Goal: Task Accomplishment & Management: Complete application form

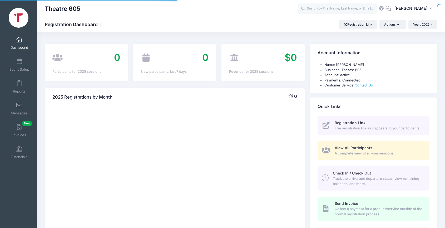
select select
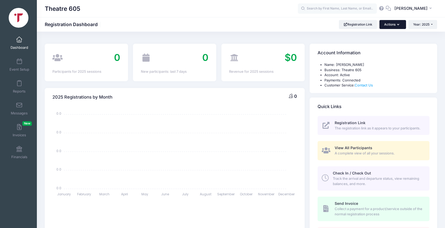
click at [392, 23] on button "Actions" at bounding box center [392, 24] width 26 height 9
click at [408, 7] on span "[PERSON_NAME]" at bounding box center [410, 9] width 33 height 6
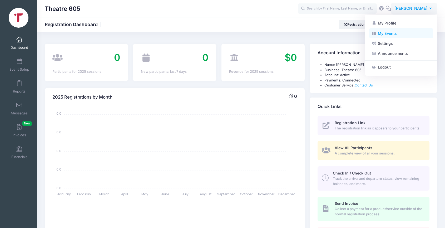
click at [385, 33] on link "My Events" at bounding box center [401, 33] width 64 height 10
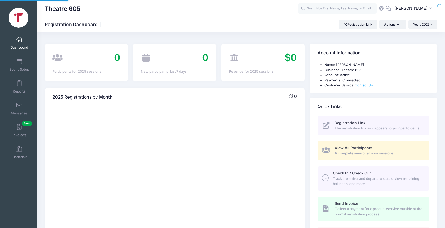
select select
click at [19, 65] on link "Event Setup" at bounding box center [19, 65] width 25 height 18
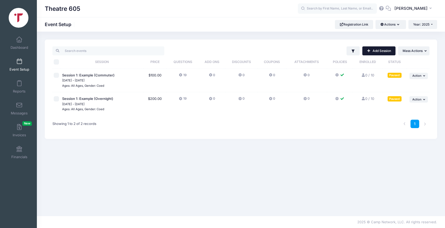
click at [383, 50] on link "Add Session" at bounding box center [378, 50] width 33 height 9
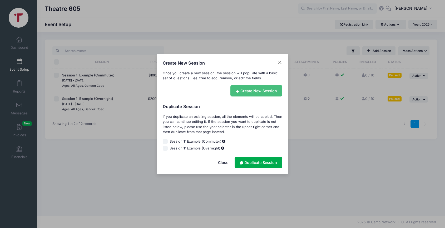
click at [264, 91] on link "Create New Session" at bounding box center [256, 90] width 52 height 11
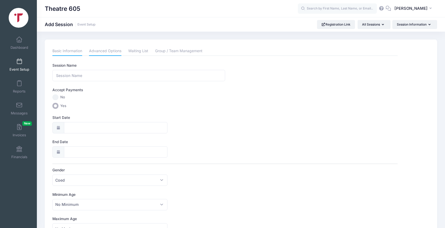
click at [109, 48] on link "Advanced Options" at bounding box center [105, 50] width 32 height 9
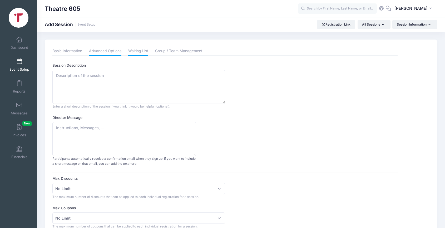
click at [135, 51] on link "Waiting List" at bounding box center [138, 50] width 20 height 9
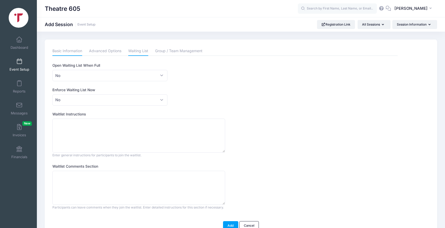
click at [75, 49] on link "Basic Information" at bounding box center [67, 50] width 30 height 9
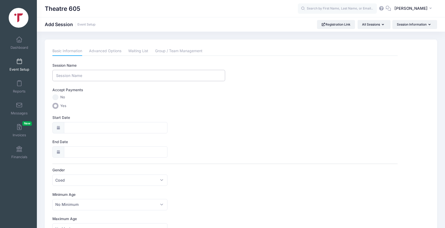
click at [80, 71] on input "Session Name" at bounding box center [138, 75] width 172 height 11
drag, startPoint x: 98, startPoint y: 76, endPoint x: 53, endPoint y: 76, distance: 44.5
click at [53, 76] on input "Summer Theatre Camp 2026" at bounding box center [138, 75] width 172 height 11
type input "THEATRE 605 Jr. Camps 2026"
click at [71, 94] on label "No" at bounding box center [224, 97] width 345 height 6
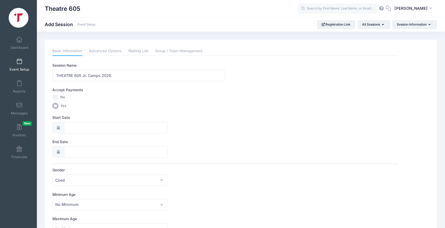
click at [58, 94] on input "No" at bounding box center [55, 97] width 6 height 6
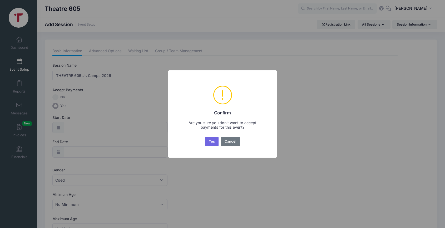
drag, startPoint x: 210, startPoint y: 141, endPoint x: 197, endPoint y: 140, distance: 13.2
click at [197, 140] on div "× ! Confirm Are you sure you don’t want to accept payments for this event? Yes …" at bounding box center [222, 113] width 109 height 87
click at [232, 143] on button "Cancel" at bounding box center [230, 141] width 19 height 9
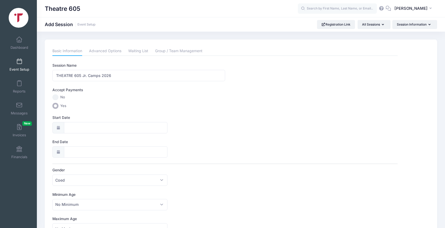
click at [62, 106] on span "Yes" at bounding box center [63, 105] width 6 height 5
click at [58, 106] on input "Yes" at bounding box center [55, 106] width 6 height 6
click at [56, 107] on input "Yes" at bounding box center [55, 106] width 6 height 6
click at [55, 105] on input "Yes" at bounding box center [55, 106] width 6 height 6
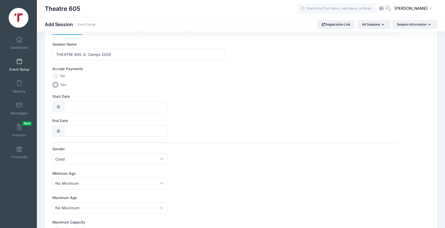
scroll to position [30, 0]
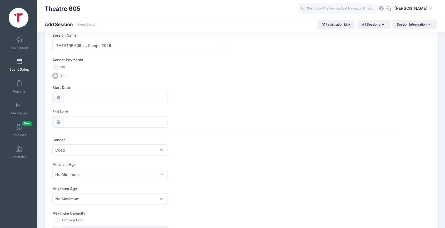
click at [59, 97] on icon at bounding box center [58, 97] width 4 height 3
click at [58, 97] on icon at bounding box center [58, 97] width 4 height 3
click at [74, 97] on input "Start Date" at bounding box center [116, 97] width 104 height 11
click at [129, 112] on icon at bounding box center [129, 111] width 3 height 3
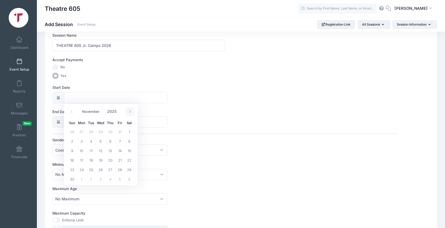
click at [129, 112] on icon at bounding box center [129, 111] width 3 height 3
select select "11"
click at [129, 112] on icon at bounding box center [129, 111] width 3 height 3
type input "2026"
click at [129, 112] on icon at bounding box center [129, 111] width 3 height 3
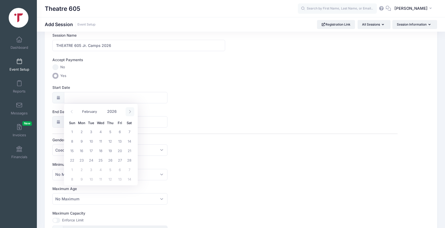
click at [129, 112] on icon at bounding box center [129, 111] width 3 height 3
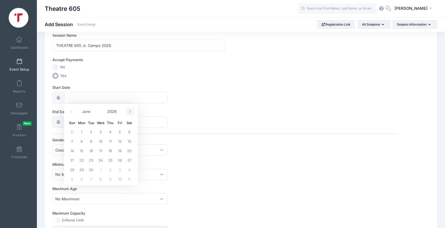
select select "6"
click at [73, 157] on span "19" at bounding box center [71, 159] width 9 height 9
type input "07/19/2026"
type input "07/20/2026"
type input "2026"
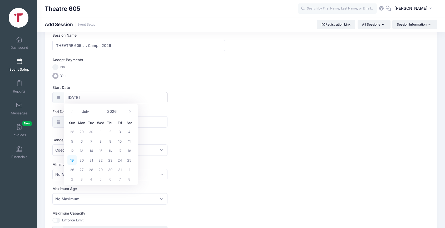
select select "6"
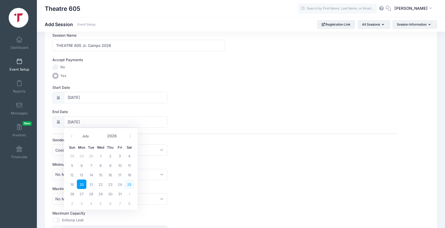
click at [131, 183] on span "25" at bounding box center [128, 183] width 9 height 9
type input "07/25/2026"
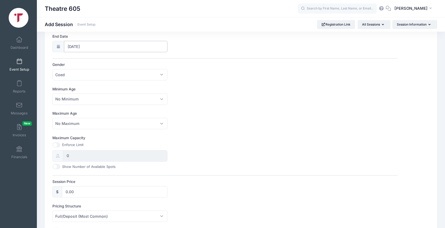
scroll to position [107, 0]
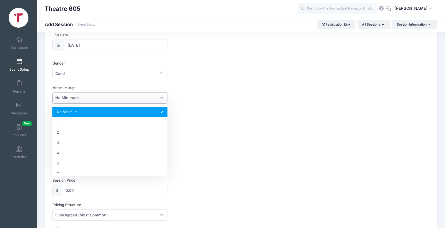
click at [114, 97] on span "No Minimum" at bounding box center [109, 97] width 115 height 11
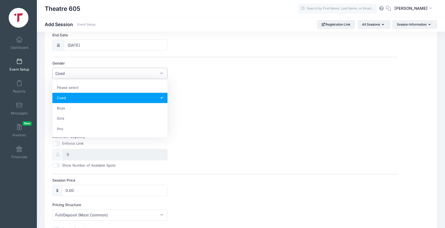
click at [127, 77] on span "Coed" at bounding box center [109, 73] width 115 height 11
select select "Any"
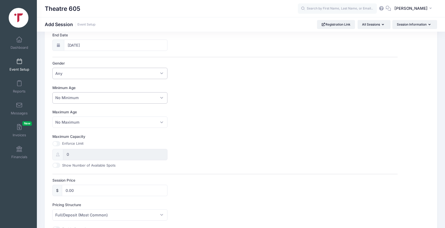
click at [115, 97] on span "No Minimum" at bounding box center [109, 97] width 115 height 11
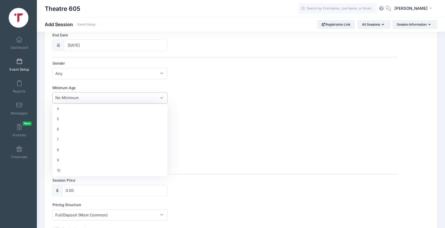
scroll to position [54, 0]
select select "9"
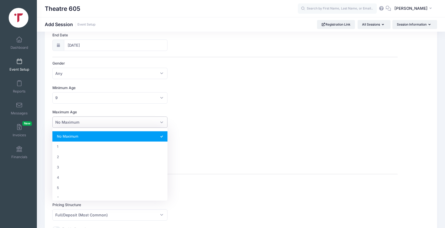
click at [122, 126] on span "No Maximum" at bounding box center [109, 121] width 115 height 11
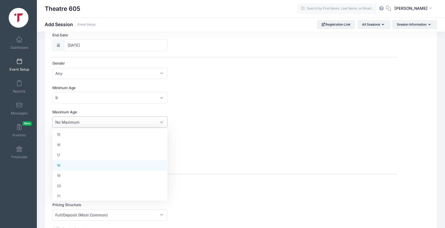
scroll to position [156, 0]
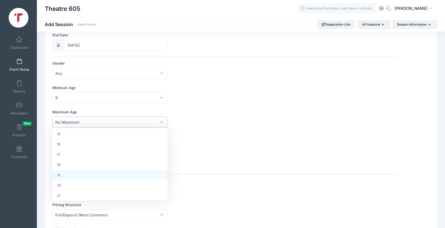
select select "19"
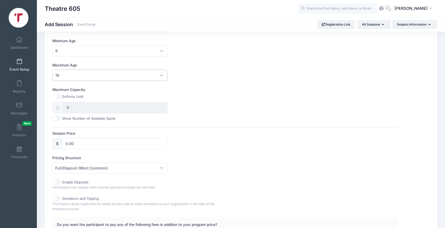
scroll to position [165, 0]
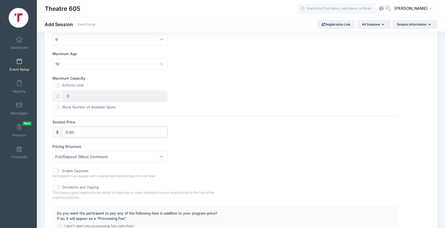
click at [106, 132] on input "0.00" at bounding box center [115, 131] width 106 height 11
drag, startPoint x: 80, startPoint y: 132, endPoint x: 62, endPoint y: 133, distance: 18.2
click at [62, 133] on input "0.00" at bounding box center [115, 131] width 106 height 11
type input "800.00"
click at [167, 140] on div "Session Name THEATRE 605 Jr. Camps 2026 Accept Payments No Yes Start Date 07/19…" at bounding box center [224, 75] width 345 height 355
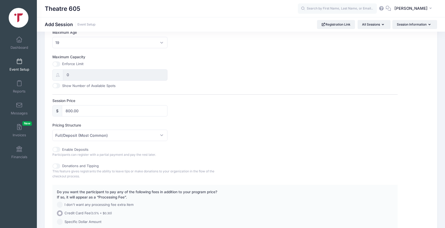
scroll to position [189, 0]
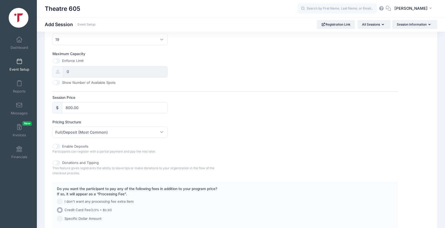
click at [58, 147] on input "Enable Deposits" at bounding box center [56, 145] width 8 height 5
checkbox input "true"
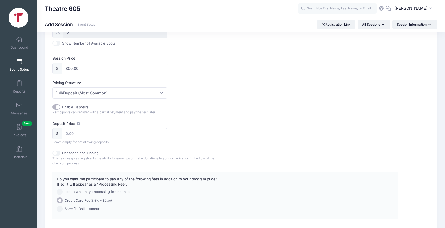
scroll to position [229, 0]
click at [84, 133] on input "Deposit Price" at bounding box center [115, 132] width 106 height 11
drag, startPoint x: 80, startPoint y: 133, endPoint x: 67, endPoint y: 132, distance: 13.2
click at [67, 132] on input "Deposit Price" at bounding box center [115, 132] width 106 height 11
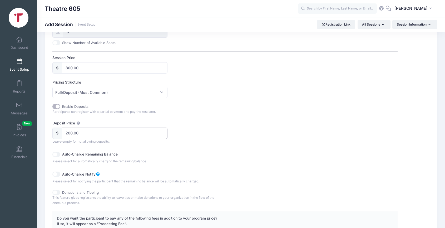
type input "200.00"
click at [178, 158] on div "Auto-Charge Remaining Balance Please select for automatically charging the rema…" at bounding box center [138, 157] width 172 height 14
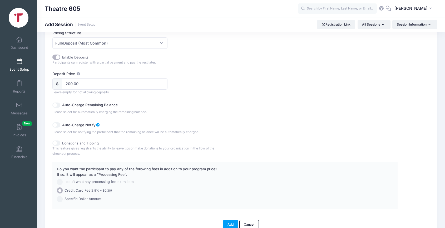
scroll to position [286, 0]
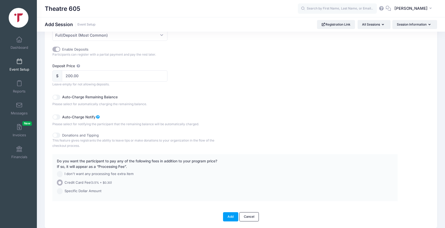
click at [58, 97] on input "Auto-Charge Remaining Balance" at bounding box center [56, 96] width 8 height 5
checkbox input "true"
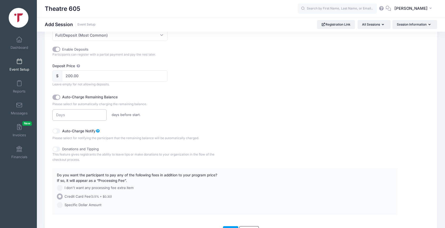
click at [84, 114] on input "number" at bounding box center [79, 114] width 54 height 11
type input "30"
click at [163, 117] on div "30 days before start." at bounding box center [139, 114] width 178 height 11
click at [58, 131] on input "Auto-Charge Notify" at bounding box center [56, 130] width 8 height 5
checkbox input "true"
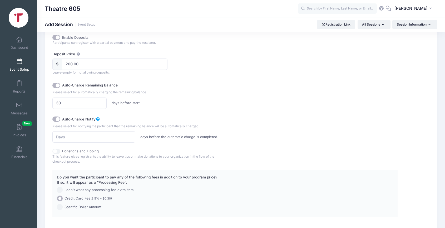
scroll to position [300, 0]
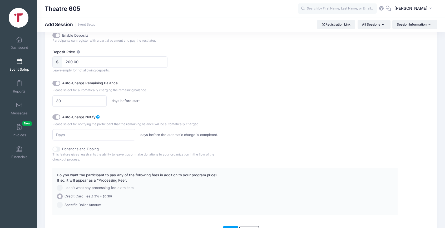
click at [59, 150] on input "Donations and Tipping" at bounding box center [56, 148] width 8 height 5
checkbox input "true"
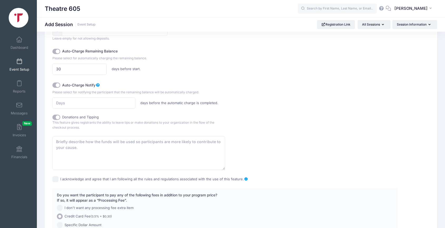
scroll to position [334, 0]
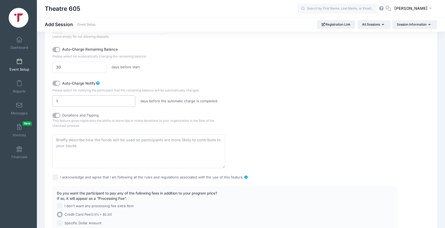
click at [130, 100] on input "1" at bounding box center [93, 100] width 83 height 11
type input "2"
click at [130, 100] on input "2" at bounding box center [93, 100] width 83 height 11
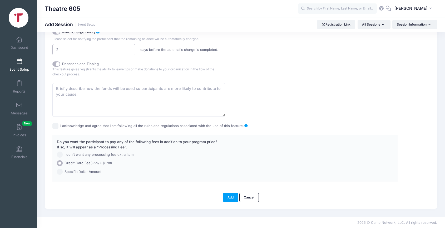
scroll to position [386, 0]
click at [59, 126] on div "I acknowledge and agree that I am following all the rules and regulations assoc…" at bounding box center [224, 125] width 345 height 6
click at [56, 125] on input "I acknowledge and agree that I am following all the rules and regulations assoc…" at bounding box center [55, 125] width 6 height 6
checkbox input "true"
click at [76, 154] on span "I don't want any processing fee extra item" at bounding box center [98, 153] width 69 height 5
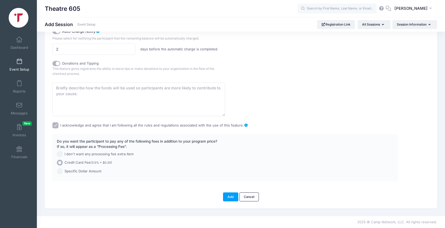
click at [63, 154] on input "I don't want any processing fee extra item" at bounding box center [60, 154] width 6 height 6
radio input "true"
drag, startPoint x: 230, startPoint y: 198, endPoint x: 244, endPoint y: 151, distance: 49.2
click at [231, 197] on button "Add" at bounding box center [230, 196] width 15 height 9
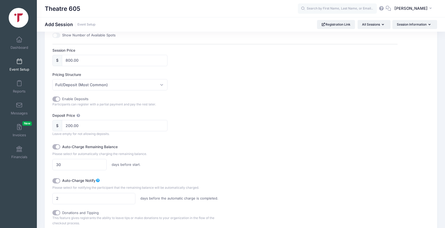
scroll to position [221, 0]
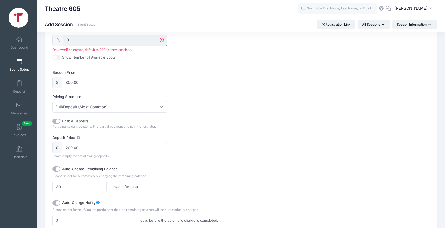
click at [67, 39] on input "0" at bounding box center [115, 39] width 104 height 11
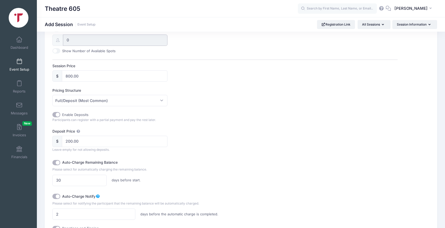
click at [81, 42] on input "0" at bounding box center [115, 39] width 104 height 11
click at [83, 42] on input "0" at bounding box center [115, 39] width 104 height 11
click at [261, 78] on div "Session Price $ 800.00" at bounding box center [224, 72] width 345 height 18
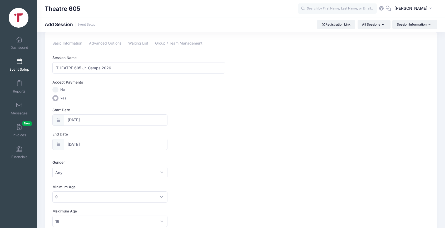
scroll to position [0, 0]
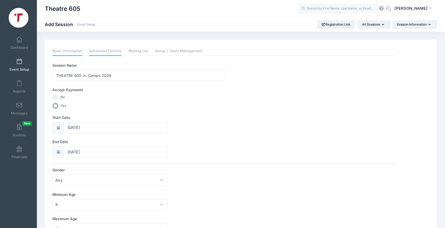
click at [114, 49] on link "Advanced Options" at bounding box center [105, 50] width 32 height 9
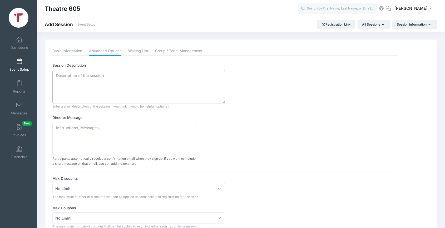
click at [103, 79] on textarea "Session Description" at bounding box center [138, 87] width 172 height 34
paste textarea "Welcome to Theatre 605 Jr.’s 2026 Summer Theatre Camp, where young performers e…"
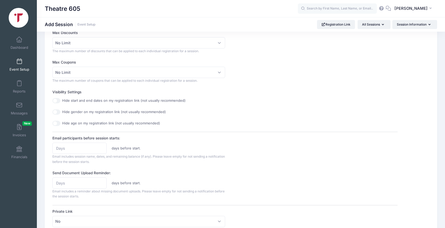
scroll to position [147, 0]
type textarea "Welcome to Theatre 605 Jr.’s 2026 Summer Theatre Camp, where young performers e…"
click at [76, 146] on input "Email participants before session starts:" at bounding box center [79, 146] width 54 height 11
click at [52, 152] on div at bounding box center [52, 152] width 0 height 0
type input "35"
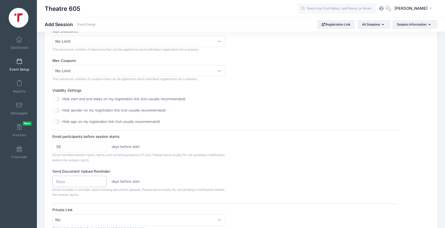
click at [80, 181] on input "Send Document Upload Reminder:" at bounding box center [79, 181] width 54 height 11
type input "35"
click at [136, 175] on div "Send Document Upload Reminder: 35 days before start. Email includes a reminder …" at bounding box center [224, 182] width 345 height 29
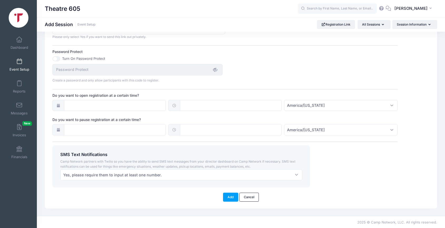
scroll to position [339, 0]
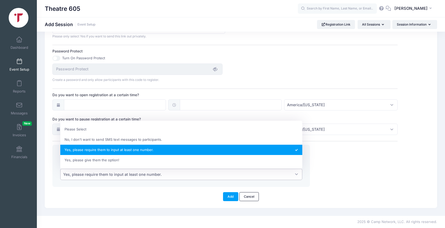
click at [296, 173] on span "Yes, please require them to input at least one number." at bounding box center [181, 173] width 242 height 11
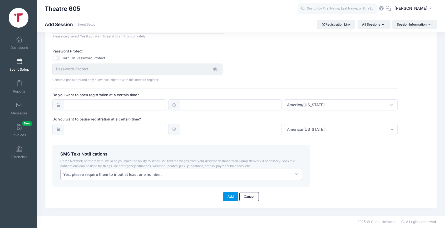
click at [231, 196] on button "Add" at bounding box center [230, 196] width 15 height 9
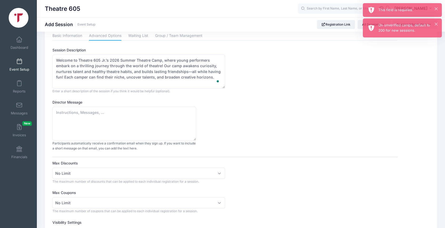
scroll to position [16, 0]
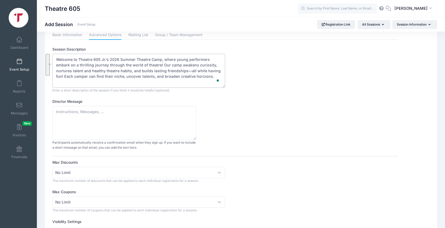
drag, startPoint x: 56, startPoint y: 58, endPoint x: 218, endPoint y: 76, distance: 162.8
click at [218, 76] on textarea "Welcome to Theatre 605 Jr.’s 2026 Summer Theatre Camp, where young performers e…" at bounding box center [138, 71] width 172 height 34
paste textarea "Theatre 605 Jr. Camp 2026 offers young performers an unforgettable theatrical a…"
type textarea "Theatre 605 Jr. Camp 2026 offers young performers an unforgettable theatrical a…"
click at [112, 120] on textarea "Director Message" at bounding box center [124, 123] width 144 height 34
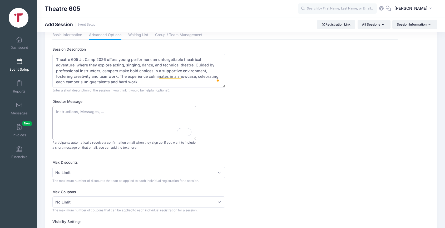
click at [103, 118] on textarea "Director Message" at bounding box center [124, 123] width 144 height 34
paste textarea "Welcome to Theatre 605 Jr.’s 2026 Summer Theatre Camp"
type textarea "Welcome to Theatre 605 Jr.’s 2026 Summer Theatre Camp"
click at [107, 59] on textarea "Theatre 605 Jr. Camp 2026 offers young performers an unforgettable theatrical a…" at bounding box center [138, 71] width 172 height 34
click at [186, 59] on textarea "Theatre 605 Jr. Camp 2026 (formerly BHP Jr.) offers young performers an unforge…" at bounding box center [138, 71] width 172 height 34
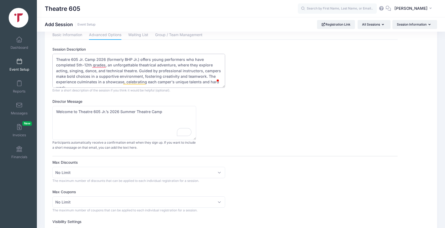
click at [184, 59] on textarea "Theatre 605 Jr. Camp 2026 (formerly BHP Jr.) offers young performers who have c…" at bounding box center [138, 71] width 172 height 34
click at [181, 73] on textarea "Theatre 605 Jr. Camp 2026 (formerly BHP Jr.) offers young performers, who have …" at bounding box center [138, 71] width 172 height 34
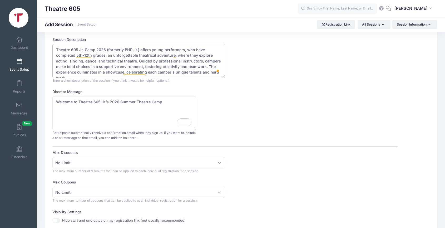
scroll to position [21, 0]
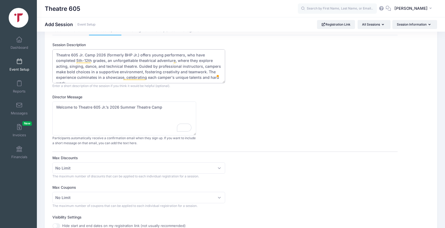
type textarea "Theatre 605 Jr. Camp 2026 (formerly BHP Jr.) offers young performers, who have …"
click at [164, 108] on textarea "Welcome to Theatre 605 Jr.’s 2026 Summer Theatre Camp" at bounding box center [124, 118] width 144 height 34
drag, startPoint x: 167, startPoint y: 107, endPoint x: 50, endPoint y: 107, distance: 117.1
paste textarea "Get ready for an exciting adventure in theatre, where you'll explore acting, si…"
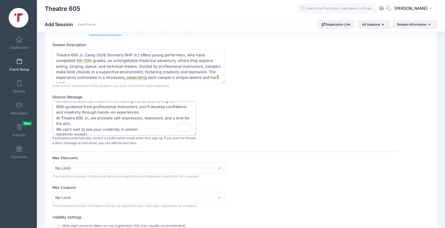
scroll to position [23, 0]
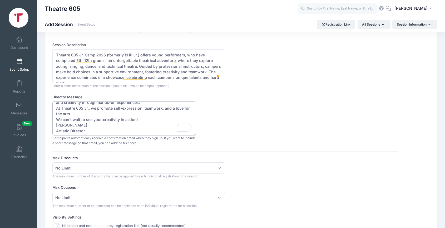
click at [75, 115] on textarea "Welcome to Theatre 605 Jr.’s 2026 Summer Theatre Camp! Get ready for an excitin…" at bounding box center [124, 118] width 144 height 34
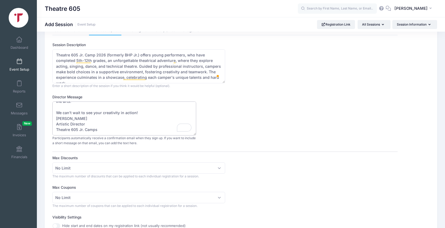
click at [56, 118] on textarea "Welcome to Theatre 605 Jr.’s 2026 Summer Theatre Camp! Get ready for an excitin…" at bounding box center [124, 118] width 144 height 34
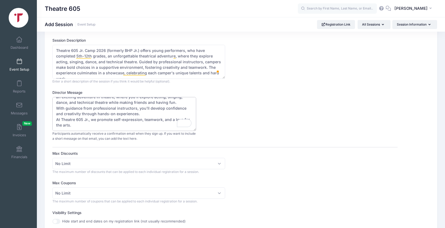
click at [134, 115] on textarea "Welcome to Theatre 605 Jr.’s 2026 Summer Theatre Camp! Get ready for an excitin…" at bounding box center [124, 114] width 144 height 34
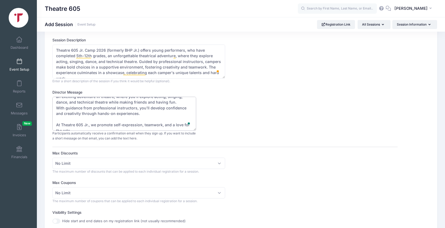
click at [182, 103] on textarea "Welcome to Theatre 605 Jr.’s 2026 Summer Theatre Camp! Get ready for an excitin…" at bounding box center [124, 114] width 144 height 34
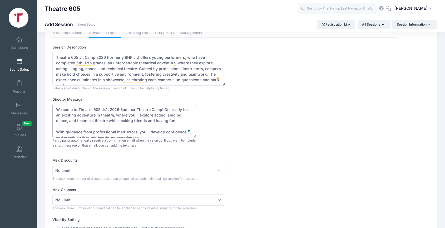
click at [165, 110] on textarea "Welcome to Theatre 605 Jr.’s 2026 Summer Theatre Camp! Get ready for an excitin…" at bounding box center [124, 121] width 144 height 34
click at [164, 109] on textarea "Welcome to Theatre 605 Jr.’s 2026 Summer Theatre Camp! Get ready for an excitin…" at bounding box center [124, 121] width 144 height 34
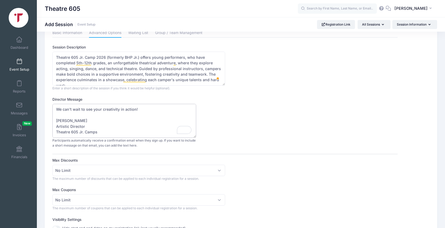
type textarea "Welcome to Theatre 605 Jr.’s 2026 Summer Theatre Camp! Get ready for an excitin…"
click at [224, 130] on div "Director Message Welcome to Theatre 605 Jr.’s 2026 Summer Theatre Camp! Get rea…" at bounding box center [224, 122] width 345 height 51
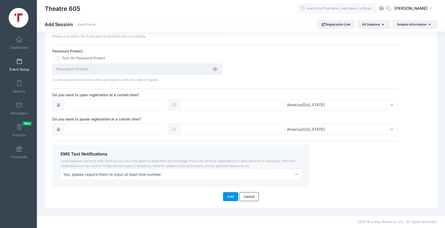
click at [229, 196] on button "Add" at bounding box center [230, 196] width 15 height 9
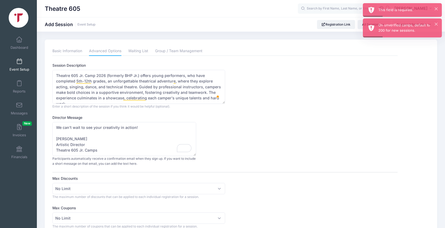
click at [108, 52] on link "Advanced Options" at bounding box center [105, 50] width 32 height 9
click at [72, 48] on link "Basic Information" at bounding box center [67, 50] width 30 height 9
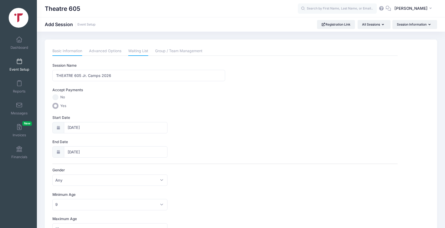
click at [143, 49] on link "Waiting List" at bounding box center [138, 50] width 20 height 9
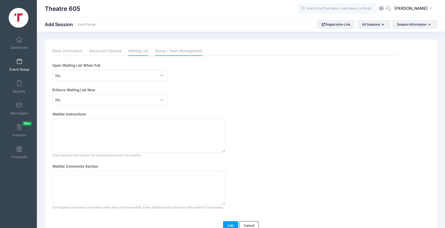
click at [172, 51] on link "Group / Team Management" at bounding box center [178, 50] width 47 height 9
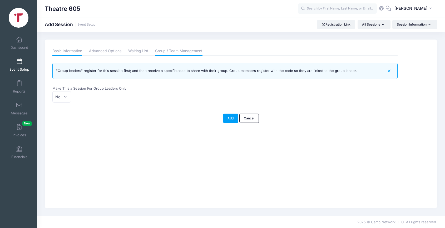
click at [74, 49] on link "Basic Information" at bounding box center [67, 50] width 30 height 9
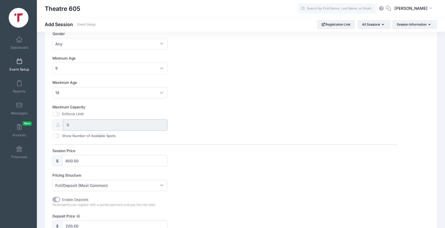
click at [83, 127] on input "0" at bounding box center [115, 124] width 104 height 11
click at [58, 114] on input "Maximum Capacity" at bounding box center [56, 113] width 8 height 5
checkbox input "true"
click at [70, 124] on input "0" at bounding box center [115, 124] width 104 height 11
drag, startPoint x: 69, startPoint y: 126, endPoint x: 67, endPoint y: 126, distance: 2.9
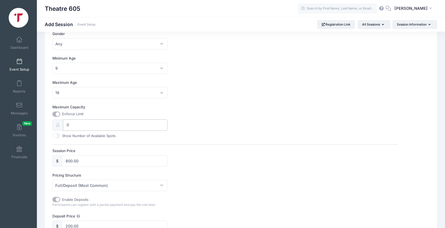
click at [67, 126] on input "0" at bounding box center [115, 124] width 104 height 11
type input "200"
click at [185, 123] on div "Maximum Capacity Enforce Limit 200 Show Number of Available Spots" at bounding box center [224, 121] width 345 height 34
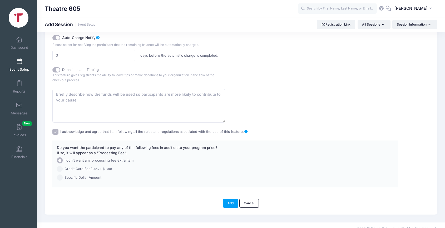
scroll to position [386, 0]
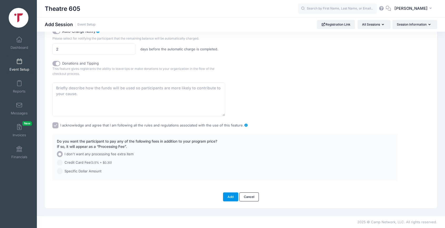
click at [229, 195] on button "Add" at bounding box center [230, 196] width 15 height 9
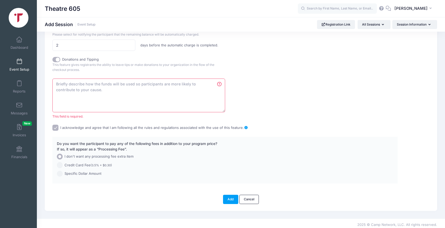
scroll to position [386, 0]
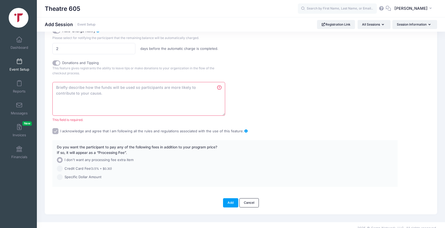
click at [144, 95] on textarea at bounding box center [138, 99] width 172 height 34
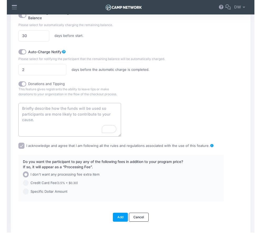
scroll to position [390, 0]
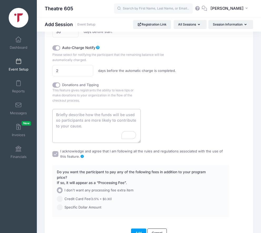
drag, startPoint x: 56, startPoint y: 114, endPoint x: 86, endPoint y: 127, distance: 32.9
click at [86, 127] on textarea "To enrich screen reader interactions, please activate Accessibility in Grammarl…" at bounding box center [96, 126] width 88 height 34
drag, startPoint x: 86, startPoint y: 127, endPoint x: 59, endPoint y: 113, distance: 30.2
click at [59, 113] on textarea "To enrich screen reader interactions, please activate Accessibility in Grammarl…" at bounding box center [96, 126] width 88 height 34
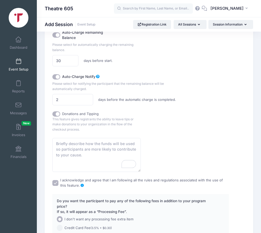
scroll to position [362, 0]
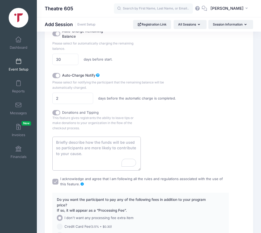
paste textarea "Your donations to Theatre 605 Jr. Camps will transform the experience for young…"
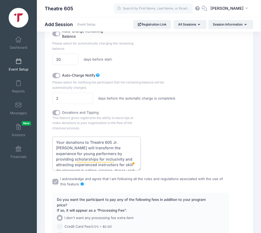
scroll to position [0, 0]
type textarea "Your donations to Theatre 605 Jr. Camps will transform the experience for young…"
click at [153, 160] on div "Your donations to Theatre 605 Jr. Camps will transform the experience for young…" at bounding box center [140, 154] width 177 height 34
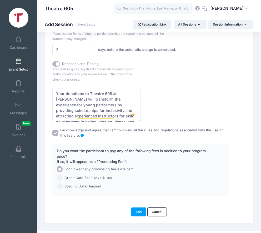
scroll to position [421, 0]
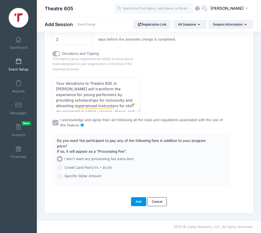
click at [140, 203] on button "Add" at bounding box center [138, 201] width 15 height 9
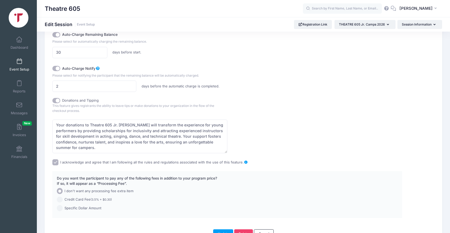
scroll to position [350, 0]
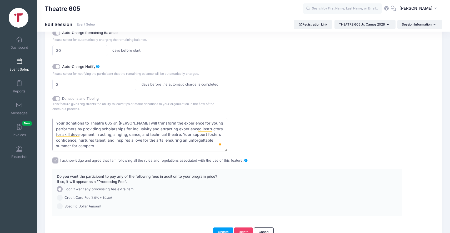
click at [128, 129] on textarea "Your donations to Theatre 605 Jr. [PERSON_NAME] will transform the experience f…" at bounding box center [139, 135] width 175 height 34
click at [133, 129] on textarea "Your donations to Theatre 605 Jr. [PERSON_NAME] will transform the experience f…" at bounding box center [139, 135] width 175 height 34
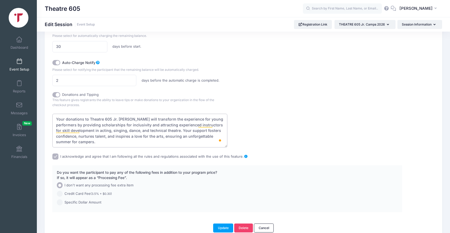
scroll to position [355, 0]
drag, startPoint x: 184, startPoint y: 118, endPoint x: 225, endPoint y: 118, distance: 40.8
click at [225, 118] on textarea "Your donations to Theatre 605 Jr. [PERSON_NAME] will transform the experience f…" at bounding box center [139, 130] width 175 height 34
click at [81, 123] on textarea "Your donations to Theatre 605 Jr. [PERSON_NAME] will transform the experience f…" at bounding box center [139, 130] width 175 height 34
paste textarea "young performers for"
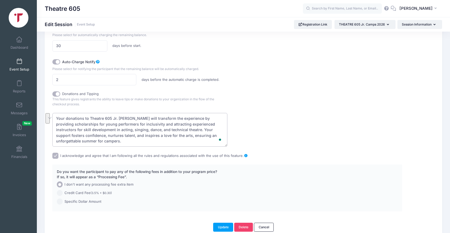
drag, startPoint x: 99, startPoint y: 124, endPoint x: 92, endPoint y: 129, distance: 8.6
click at [92, 129] on textarea "Your donations to Theatre 605 Jr. [PERSON_NAME] will transform the experience f…" at bounding box center [139, 130] width 175 height 34
click at [56, 129] on textarea "Your donations to Theatre 605 Jr. [PERSON_NAME] will transform the experience f…" at bounding box center [139, 130] width 175 height 34
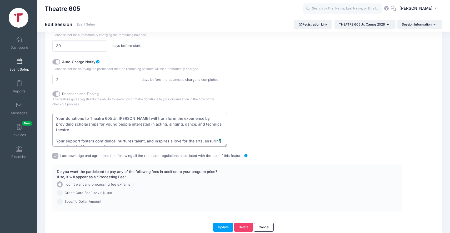
click at [70, 129] on textarea "Your donations to Theatre 605 Jr. Camps will transform the experience for young…" at bounding box center [139, 130] width 175 height 34
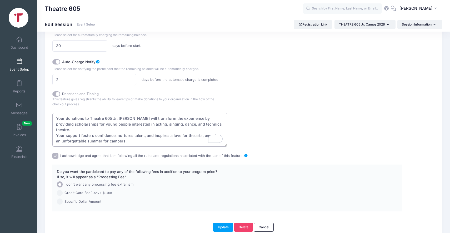
type textarea "Your donations to Theatre 605 Jr. Camps will transform the experience by provid…"
click at [232, 138] on div "Your donations to Theatre 605 Jr. Camps will transform the experience for young…" at bounding box center [227, 130] width 350 height 34
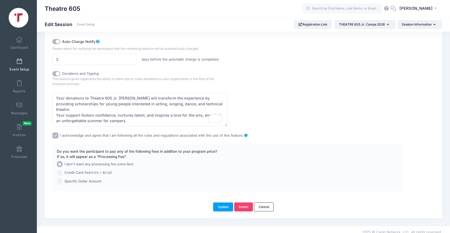
scroll to position [380, 0]
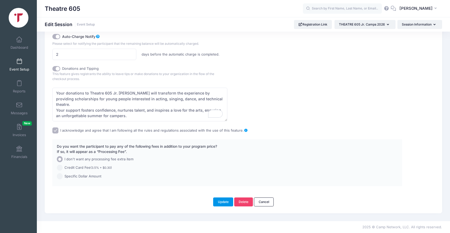
click at [222, 201] on button "Update" at bounding box center [223, 201] width 20 height 9
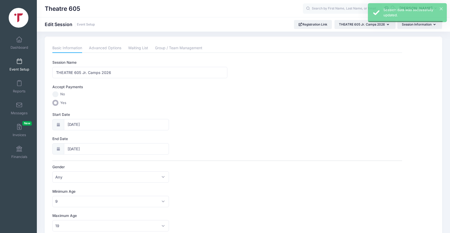
scroll to position [0, 0]
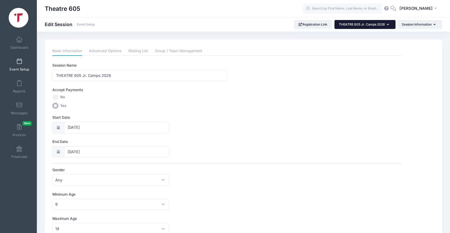
click at [261, 26] on button "THEATRE 605 Jr. Camps 2026" at bounding box center [364, 24] width 61 height 9
click at [254, 48] on ul "Basic Information Advanced Options Waiting List Group / Team Management" at bounding box center [227, 50] width 350 height 9
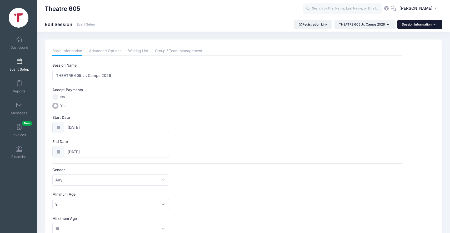
click at [261, 24] on button "Session Information" at bounding box center [419, 24] width 45 height 9
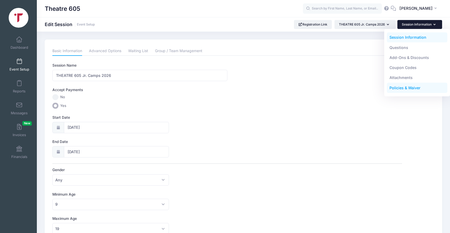
click at [261, 87] on link "Policies & Waiver" at bounding box center [417, 88] width 61 height 10
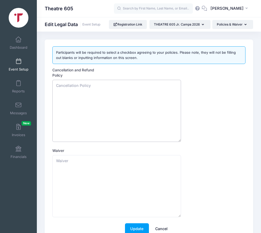
click at [126, 127] on textarea "Cancellation and Refund Policy" at bounding box center [116, 111] width 129 height 62
click at [80, 110] on textarea "Cancellation and Refund Policy" at bounding box center [116, 111] width 129 height 62
paste textarea "Refund Policy Refunds for cancellations may be arranged up to 48 hours prior to…"
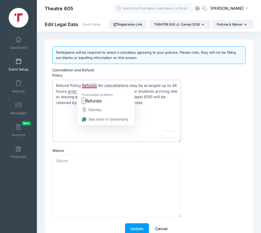
click at [81, 86] on textarea "Refund Policy Refunds for cancellations may be arranged up to 48 hours prior to…" at bounding box center [116, 111] width 129 height 62
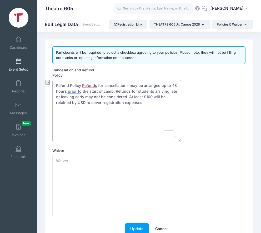
drag, startPoint x: 81, startPoint y: 86, endPoint x: 56, endPoint y: 86, distance: 25.3
click at [56, 86] on textarea "Refund Policy Refunds for cancellations may be arranged up to 48 hours prior to…" at bounding box center [116, 111] width 129 height 62
click at [58, 86] on textarea "Refunds for cancellations may be arranged up to 48 hours prior to the start of …" at bounding box center [116, 111] width 129 height 62
click at [127, 101] on textarea "Refunds for cancellations may be arranged up to 48 hours before the start of ca…" at bounding box center [116, 111] width 129 height 62
drag, startPoint x: 57, startPoint y: 86, endPoint x: 132, endPoint y: 108, distance: 78.9
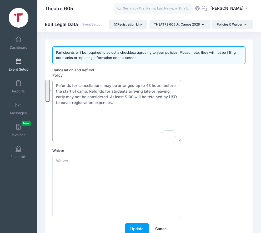
click at [133, 108] on textarea "Refunds for cancellations may be arranged up to 48 hours before the start of ca…" at bounding box center [116, 111] width 129 height 62
paste textarea "Full Refund before [DATE] Refund minus deposit [DATE] - [DATE] No refunds after…"
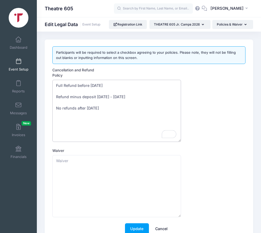
click at [79, 104] on textarea "Full Refund before [DATE] Refund minus deposit [DATE] - [DATE] No refunds after…" at bounding box center [116, 111] width 129 height 62
click at [77, 92] on textarea "Full Refund before [DATE] Refund minus deposit [DATE] - [DATE] No refunds after…" at bounding box center [116, 111] width 129 height 62
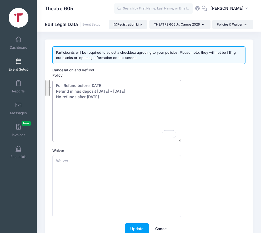
drag, startPoint x: 55, startPoint y: 84, endPoint x: 130, endPoint y: 99, distance: 76.7
click at [130, 99] on textarea "Full Refund before [DATE] Refund minus deposit [DATE] - [DATE] No refunds after…" at bounding box center [116, 111] width 129 height 62
click at [127, 103] on textarea "Full Refund before [DATE] Refund minus deposit [DATE] - [DATE] No refunds after…" at bounding box center [116, 111] width 129 height 62
click at [105, 163] on textarea "Waiver" at bounding box center [116, 186] width 129 height 62
drag, startPoint x: 113, startPoint y: 86, endPoint x: 111, endPoint y: 86, distance: 2.6
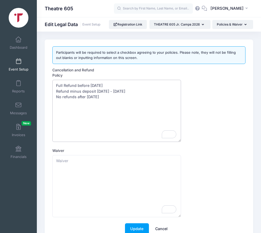
click at [111, 86] on textarea "Full Refund before [DATE] Refund minus deposit [DATE] - [DATE] No refunds after…" at bounding box center [116, 111] width 129 height 62
click at [117, 91] on textarea "Full Refund before [DATE] Refund minus deposit [DATE] - [DATE] No refunds after…" at bounding box center [116, 111] width 129 height 62
click at [144, 91] on textarea "Full Refund before [DATE] Refund minus deposit [DATE] - [DATE] No refunds after…" at bounding box center [116, 111] width 129 height 62
click at [108, 97] on textarea "Full Refund before April 1, 2026 Refund minus deposit April 1, 2026 - June 1, 2…" at bounding box center [116, 111] width 129 height 62
click at [122, 104] on textarea "Full Refund before [DATE] Refund minus deposit [DATE] - [DATE] No refunds after…" at bounding box center [116, 111] width 129 height 62
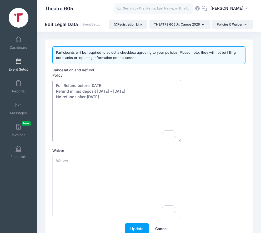
type textarea "Full Refund before [DATE] Refund minus deposit [DATE] - [DATE] No refunds after…"
click at [68, 164] on textarea "Waiver" at bounding box center [116, 186] width 129 height 62
paste textarea "I permit my child to participate in the University of South Dakota Summer Music…"
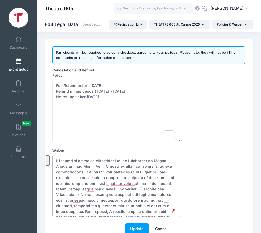
drag, startPoint x: 116, startPoint y: 161, endPoint x: 94, endPoint y: 167, distance: 22.2
click at [94, 167] on textarea "Waiver" at bounding box center [116, 186] width 129 height 62
drag, startPoint x: 99, startPoint y: 172, endPoint x: 146, endPoint y: 173, distance: 47.1
click at [146, 173] on textarea "Waiver" at bounding box center [116, 186] width 129 height 62
drag, startPoint x: 141, startPoint y: 160, endPoint x: 117, endPoint y: 159, distance: 24.2
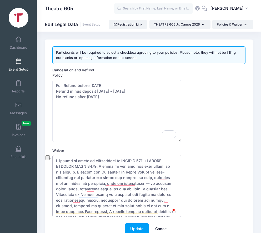
click at [117, 159] on textarea "Waiver" at bounding box center [116, 186] width 129 height 62
drag, startPoint x: 145, startPoint y: 172, endPoint x: 98, endPoint y: 172, distance: 46.8
click at [98, 172] on textarea "Waiver" at bounding box center [116, 186] width 129 height 62
paste textarea "THEATRE 605"
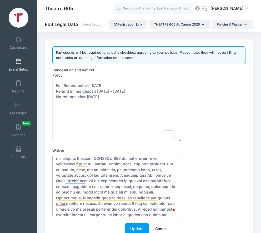
scroll to position [15, 0]
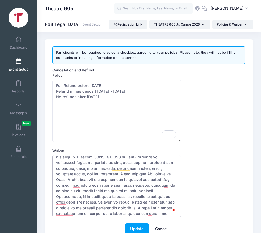
drag, startPoint x: 123, startPoint y: 174, endPoint x: 172, endPoint y: 174, distance: 48.4
click at [172, 174] on textarea "Waiver" at bounding box center [116, 186] width 129 height 62
paste textarea "THEATRE 605"
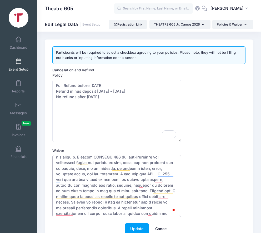
click at [118, 174] on textarea "Waiver" at bounding box center [116, 186] width 129 height 62
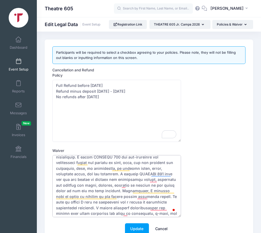
click at [105, 182] on textarea "Waiver" at bounding box center [116, 186] width 129 height 62
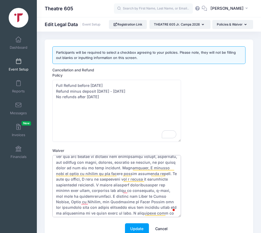
scroll to position [46, 0]
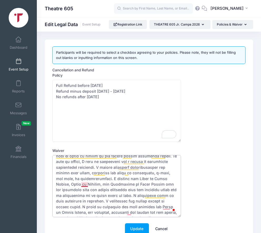
drag, startPoint x: 56, startPoint y: 179, endPoint x: 82, endPoint y: 182, distance: 26.0
click at [82, 182] on textarea "Waiver" at bounding box center [116, 186] width 129 height 62
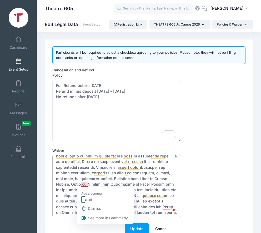
paste textarea "THEATRE 605"
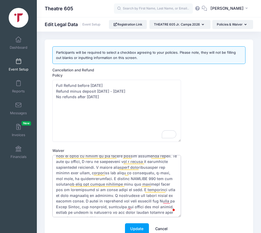
click at [127, 194] on textarea "Waiver" at bounding box center [116, 186] width 129 height 62
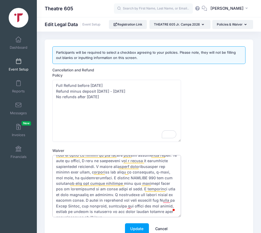
drag, startPoint x: 143, startPoint y: 189, endPoint x: 111, endPoint y: 193, distance: 32.7
click at [111, 193] on textarea "Waiver" at bounding box center [116, 186] width 129 height 62
click at [111, 195] on textarea "Waiver" at bounding box center [116, 186] width 129 height 62
click at [103, 194] on textarea "Waiver" at bounding box center [116, 186] width 129 height 62
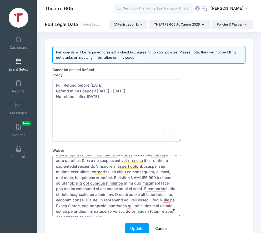
type textarea "I permit my child to participate in THEATRE 605's SUMMER THEATRE CAMP 2026. I a…"
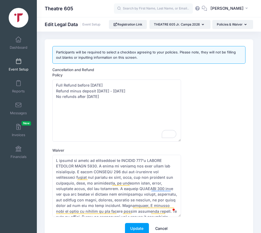
scroll to position [56, 0]
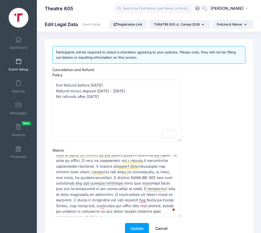
drag, startPoint x: 171, startPoint y: 196, endPoint x: 95, endPoint y: 201, distance: 75.5
click at [95, 201] on textarea "Waiver" at bounding box center [116, 186] width 129 height 62
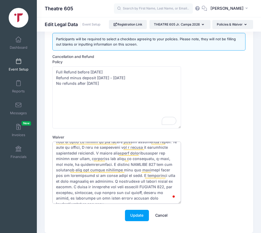
scroll to position [14, 0]
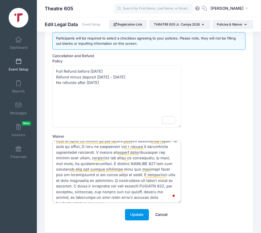
type textarea "I permit my child to participate in THEATRE 605's SUMMER THEATRE CAMP 2026. I a…"
click at [139, 214] on button "Update" at bounding box center [137, 214] width 24 height 11
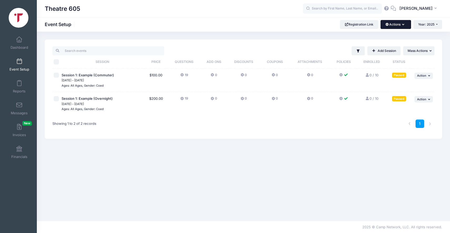
click at [261, 25] on button "Actions" at bounding box center [396, 24] width 30 height 9
click at [261, 40] on div "Filter Filter Options Show: Active Live Completed Add Session ... Mass Actions" at bounding box center [243, 88] width 397 height 99
click at [261, 22] on span "Year: 2025" at bounding box center [426, 24] width 16 height 4
click at [261, 34] on link "Year: 2026" at bounding box center [430, 34] width 34 height 7
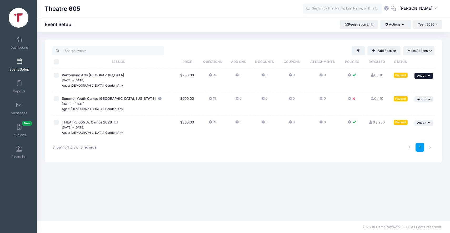
click at [261, 76] on span "Action" at bounding box center [421, 76] width 9 height 4
click at [261, 100] on span "Action" at bounding box center [421, 99] width 9 height 4
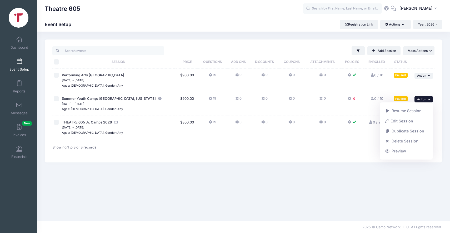
click at [261, 99] on span "Action" at bounding box center [421, 99] width 9 height 4
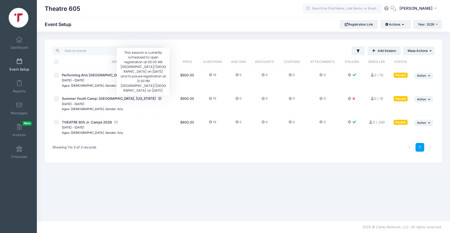
click at [158, 98] on icon "This session is currently scheduled to open registration at 00:00 AM America/Ch…" at bounding box center [160, 98] width 4 height 3
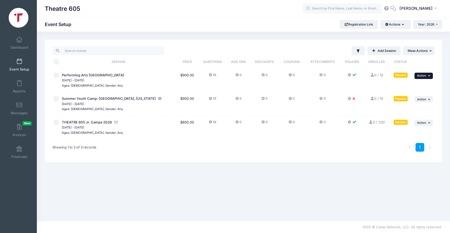
click at [261, 74] on span "Action" at bounding box center [421, 76] width 9 height 4
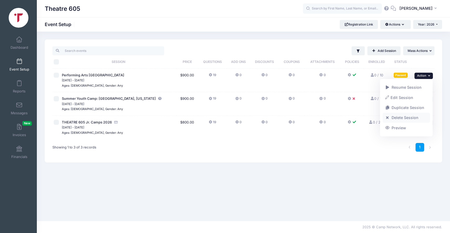
click at [261, 116] on link "Delete Session" at bounding box center [407, 118] width 48 height 10
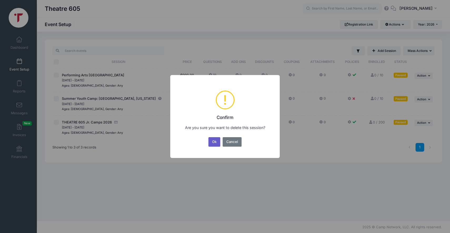
click at [216, 142] on button "Ok" at bounding box center [214, 141] width 12 height 9
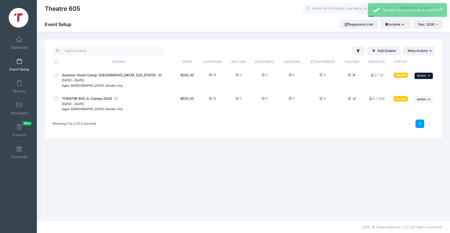
click at [261, 76] on icon "button" at bounding box center [429, 75] width 3 height 3
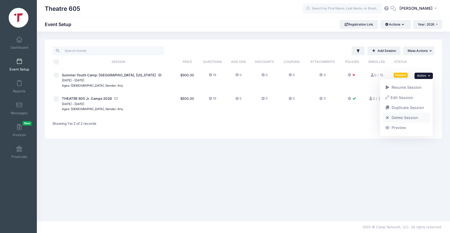
click at [261, 117] on link "Delete Session" at bounding box center [407, 118] width 48 height 10
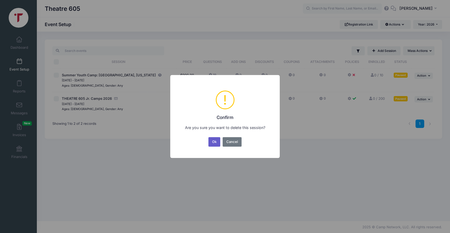
click at [213, 142] on button "Ok" at bounding box center [214, 141] width 12 height 9
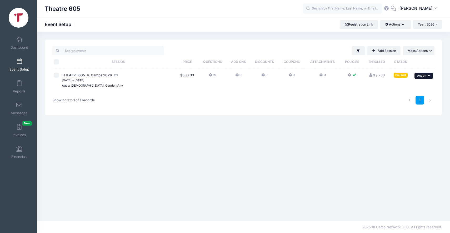
click at [261, 75] on span "Action" at bounding box center [421, 76] width 9 height 4
click at [261, 128] on link "Preview" at bounding box center [407, 128] width 48 height 10
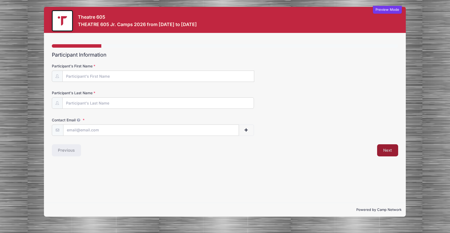
click at [388, 149] on button "Next" at bounding box center [387, 150] width 21 height 12
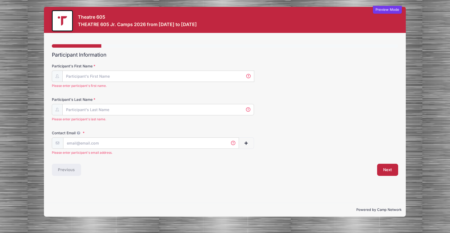
click at [225, 60] on div "Participant's First Name Please enter participant's first name. Participant's L…" at bounding box center [225, 107] width 347 height 95
